Goal: Task Accomplishment & Management: Use online tool/utility

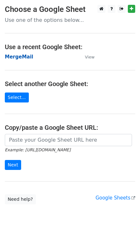
click at [18, 57] on strong "MergeMail" at bounding box center [19, 57] width 29 height 6
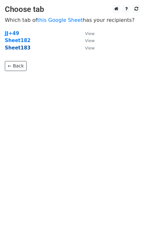
click at [21, 50] on strong "Sheet183" at bounding box center [18, 48] width 26 height 6
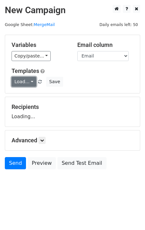
click at [24, 81] on link "Load..." at bounding box center [24, 82] width 25 height 10
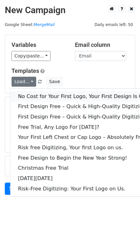
click at [35, 97] on link "No Cost for Your First Logo, Your First Design Is On Us!" at bounding box center [87, 96] width 154 height 10
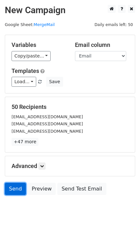
click at [12, 192] on link "Send" at bounding box center [15, 189] width 21 height 12
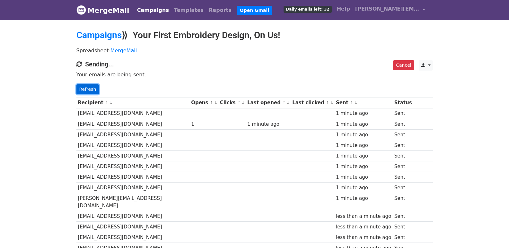
click at [89, 92] on link "Refresh" at bounding box center [87, 89] width 23 height 10
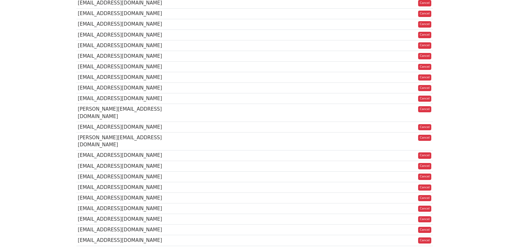
scroll to position [428, 0]
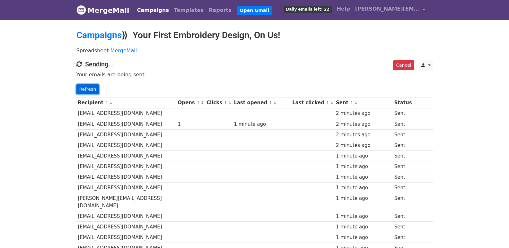
click at [94, 92] on link "Refresh" at bounding box center [87, 89] width 23 height 10
click at [90, 89] on link "Refresh" at bounding box center [87, 89] width 23 height 10
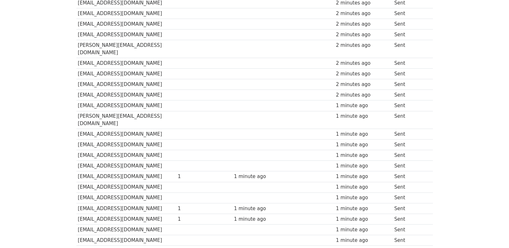
scroll to position [22, 0]
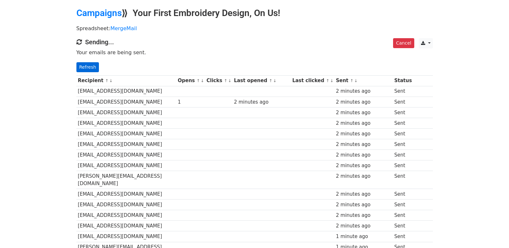
click at [81, 61] on div "Cancel CSV Excel Sending... Your emails are being sent. Refresh" at bounding box center [255, 55] width 366 height 34
click at [84, 64] on link "Refresh" at bounding box center [87, 67] width 23 height 10
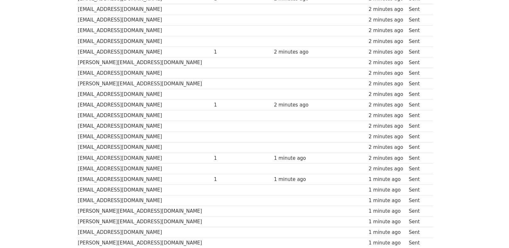
scroll to position [447, 0]
